Goal: Navigation & Orientation: Find specific page/section

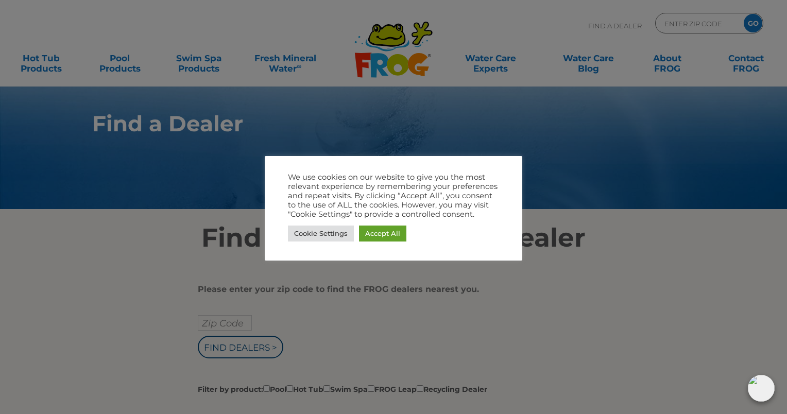
click at [164, 185] on body ".st130{clip-path:url(#SVGID_2_);fill-rule:evenodd;clip-rule:evenodd;fill:#C3CC0…" at bounding box center [393, 207] width 787 height 414
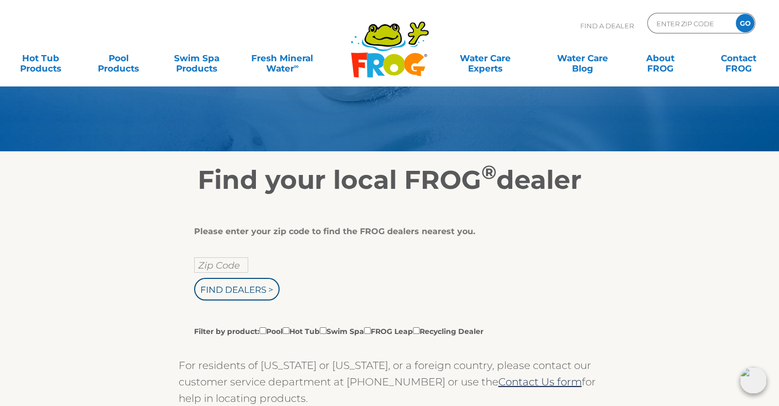
scroll to position [103, 0]
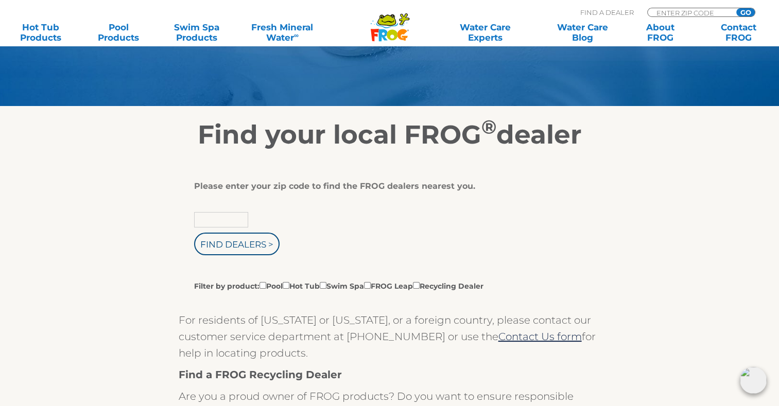
click at [202, 218] on input "text" at bounding box center [221, 219] width 54 height 15
type input "01531"
click at [237, 245] on input "Find Dealers >" at bounding box center [237, 244] width 86 height 23
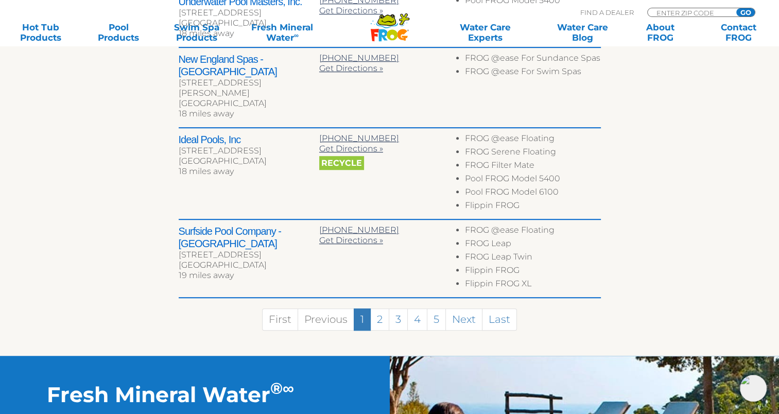
scroll to position [659, 0]
